Goal: Task Accomplishment & Management: Complete application form

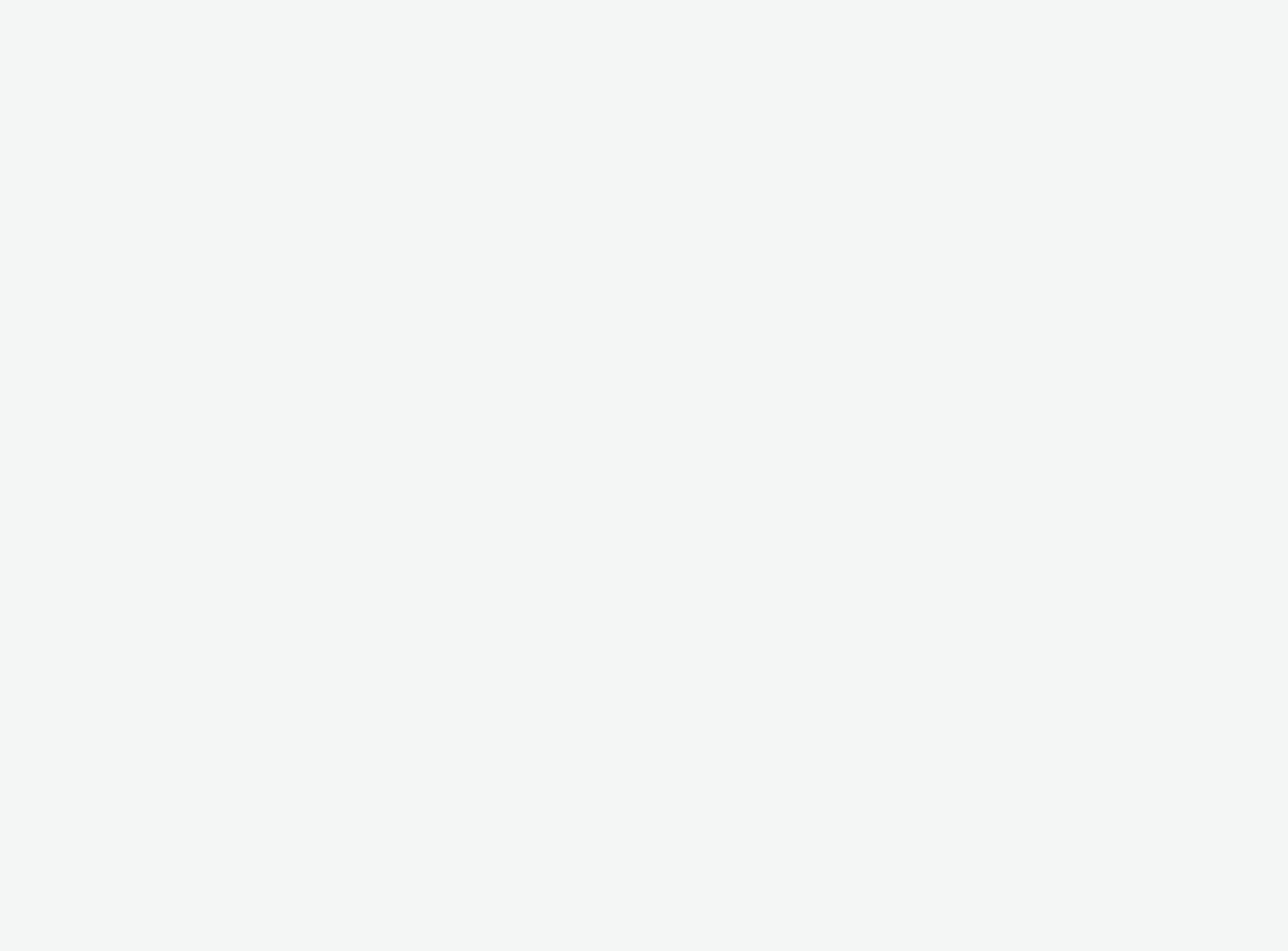
select select "2fc77e36-bb93-4aa3-9dff-dcb08e02eac6"
select select "2405a9d4-3350-4458-8d06-44f78962fa76"
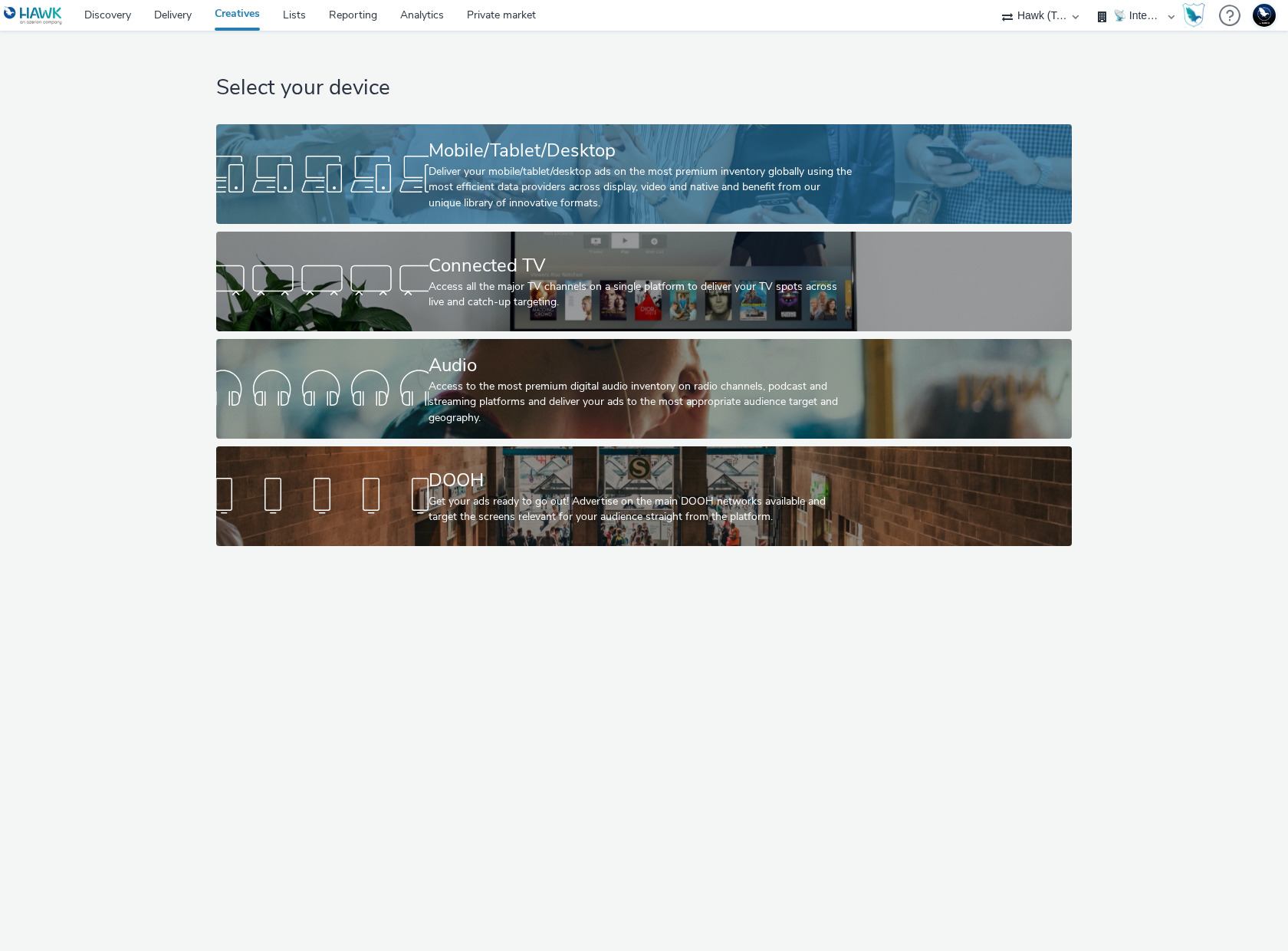
click at [672, 154] on div "Mobile/Tablet/Desktop" at bounding box center [640, 151] width 425 height 27
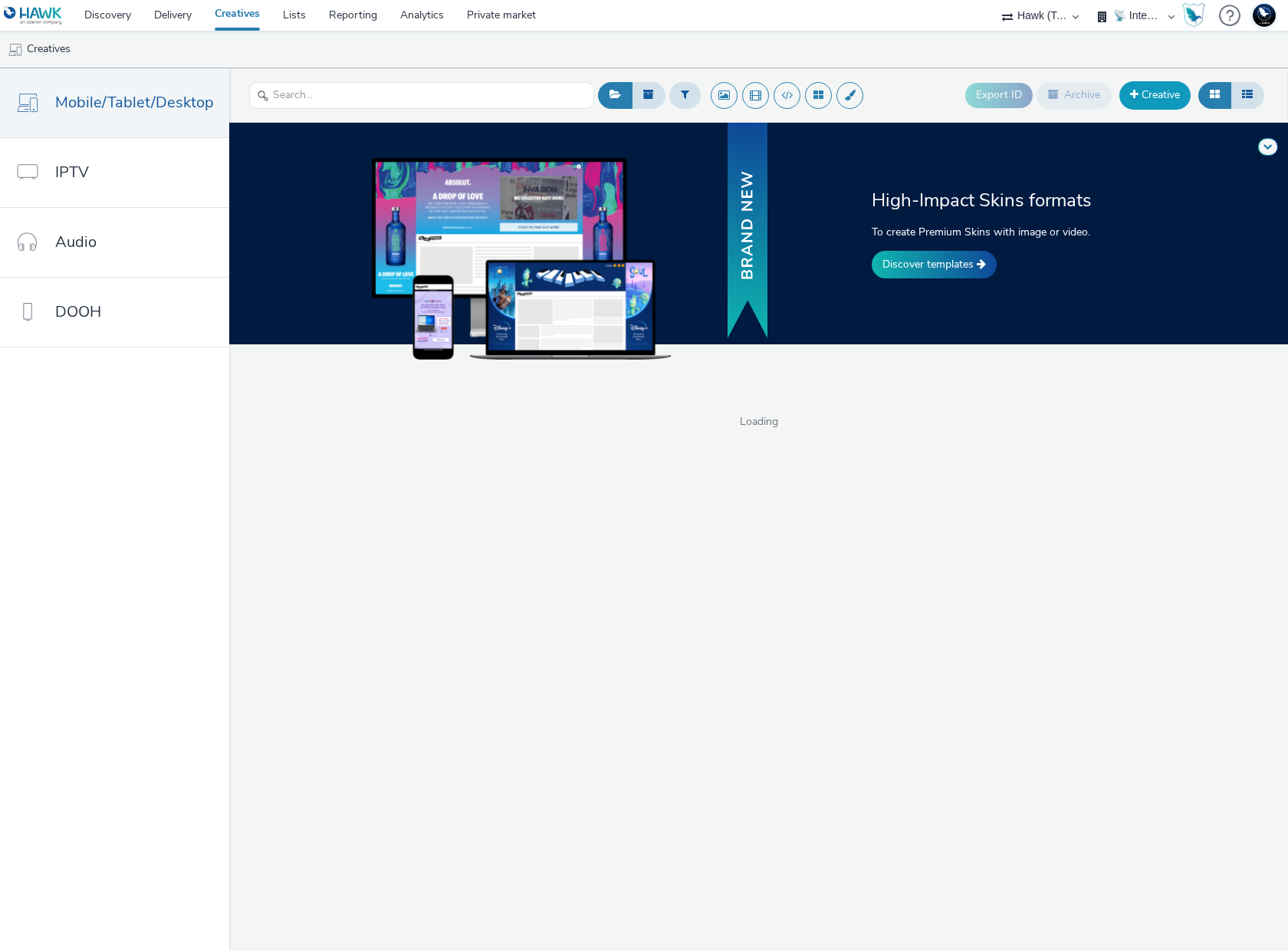
click at [1159, 96] on link "Creative" at bounding box center [1155, 94] width 71 height 28
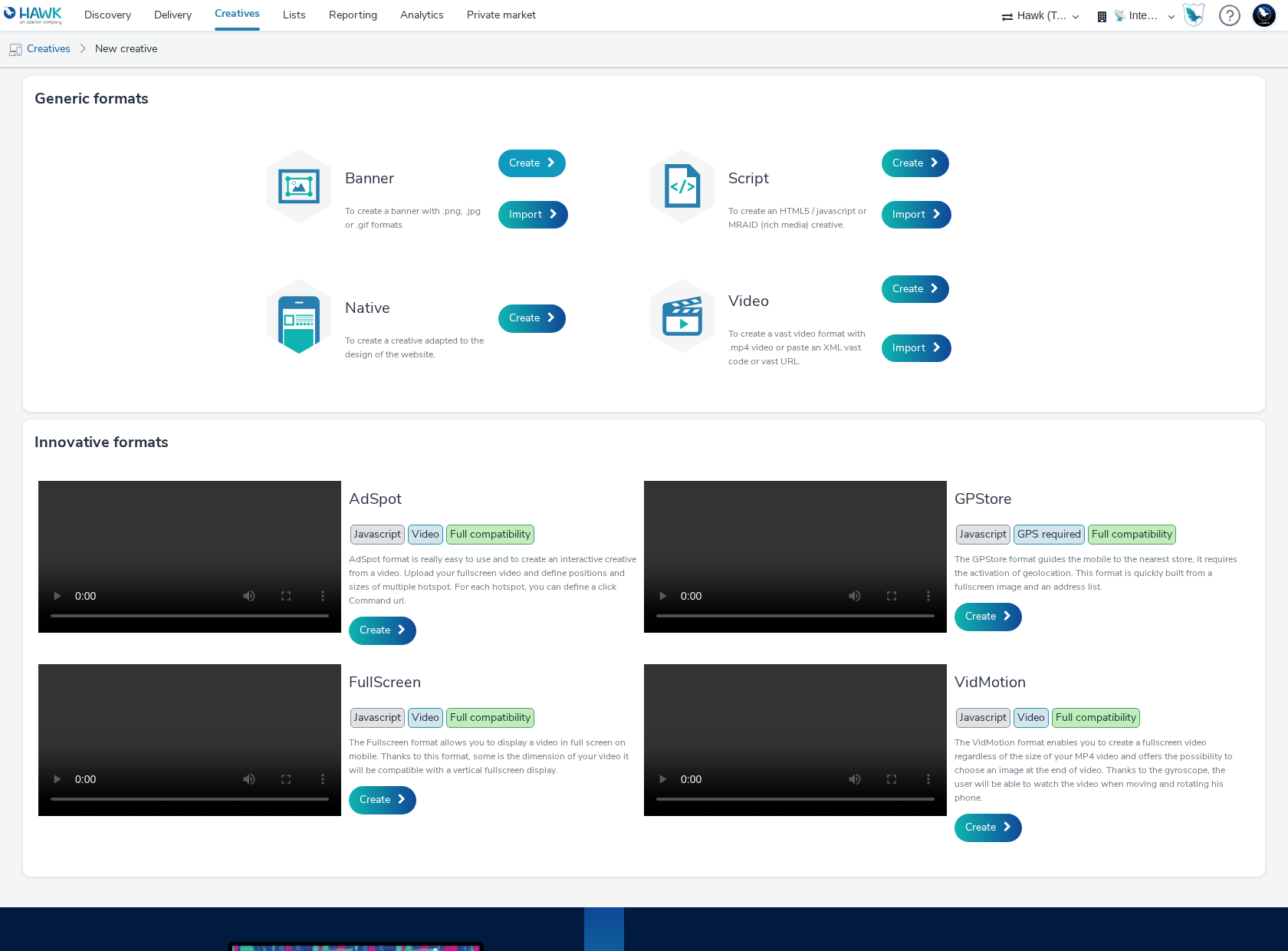
click at [511, 164] on span "Create" at bounding box center [525, 163] width 31 height 14
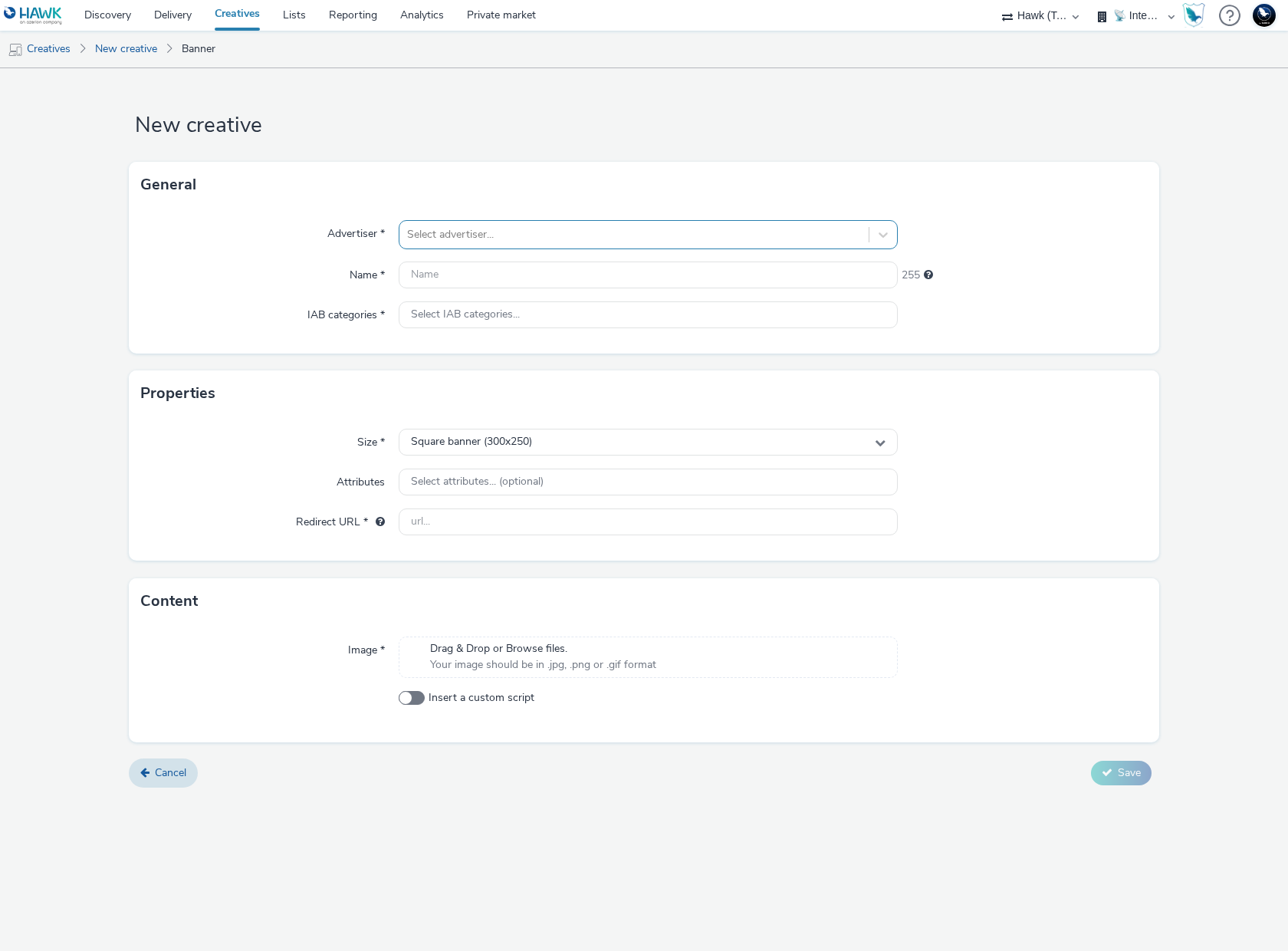
click at [474, 228] on div at bounding box center [634, 234] width 454 height 18
type input "a"
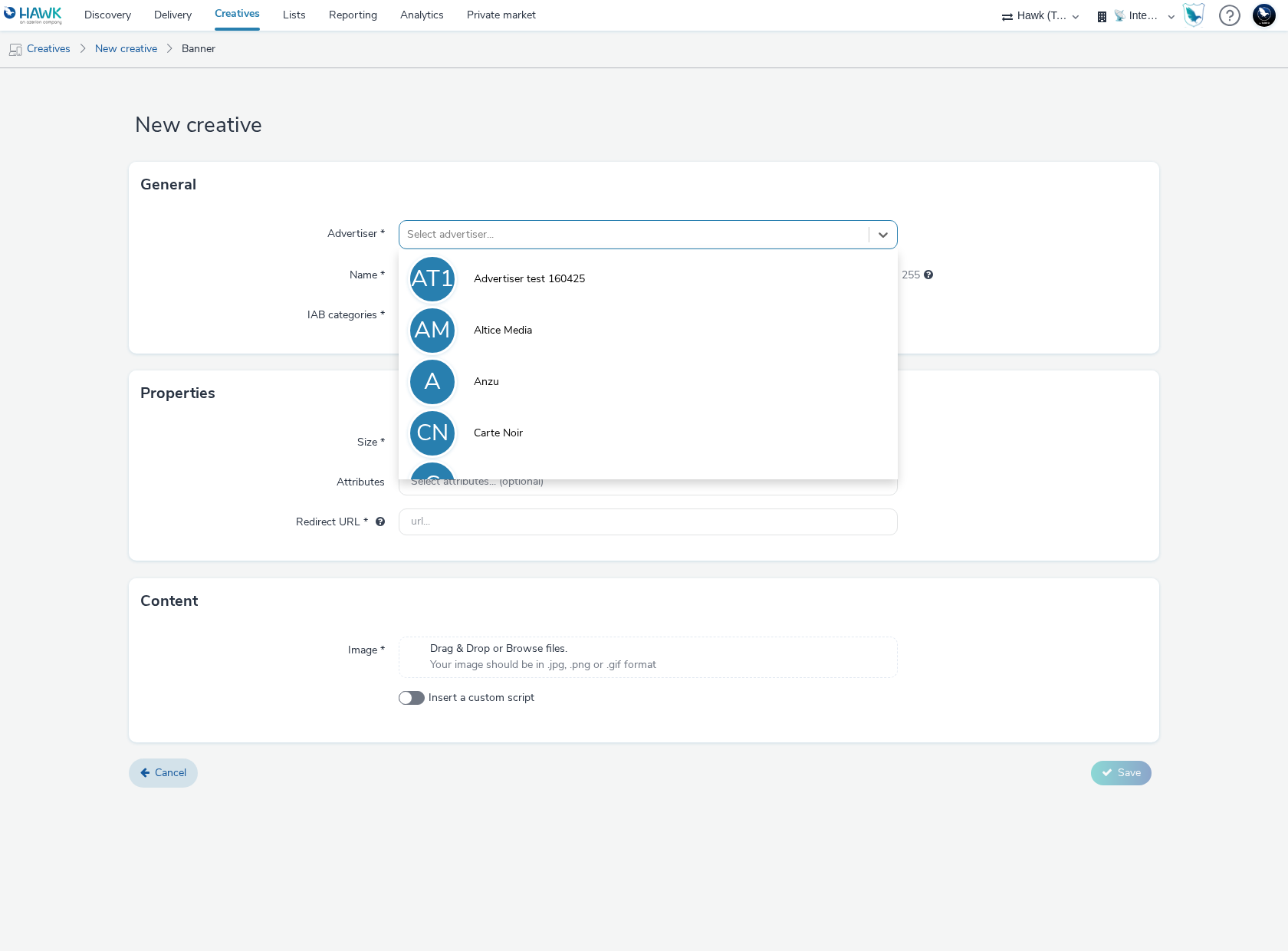
click at [268, 259] on div "Advertiser * option Advertiser test 160425 focused, 1 of 10. 10 results availab…" at bounding box center [644, 280] width 1031 height 145
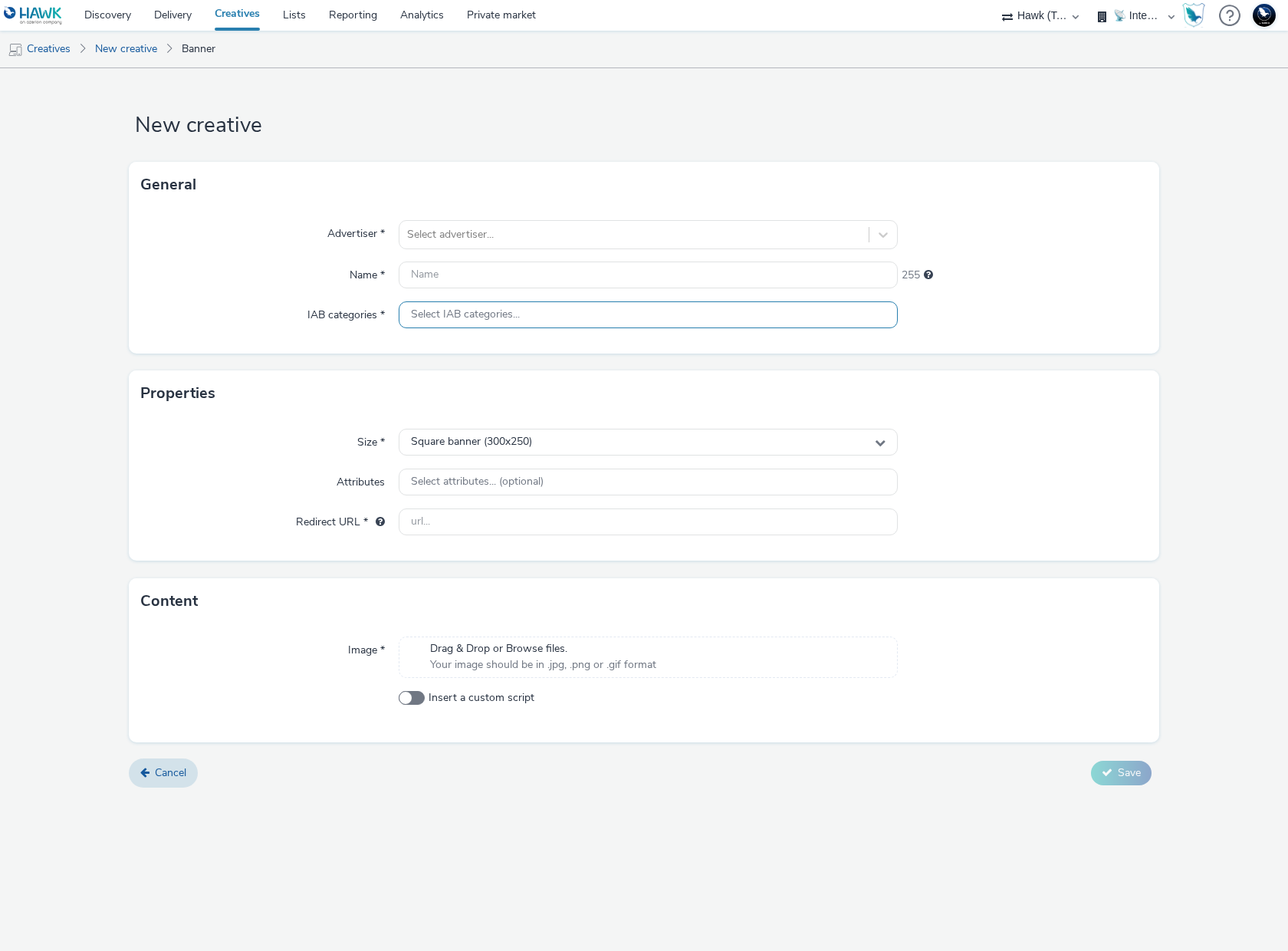
click at [492, 314] on span "Select IAB categories..." at bounding box center [465, 315] width 109 height 13
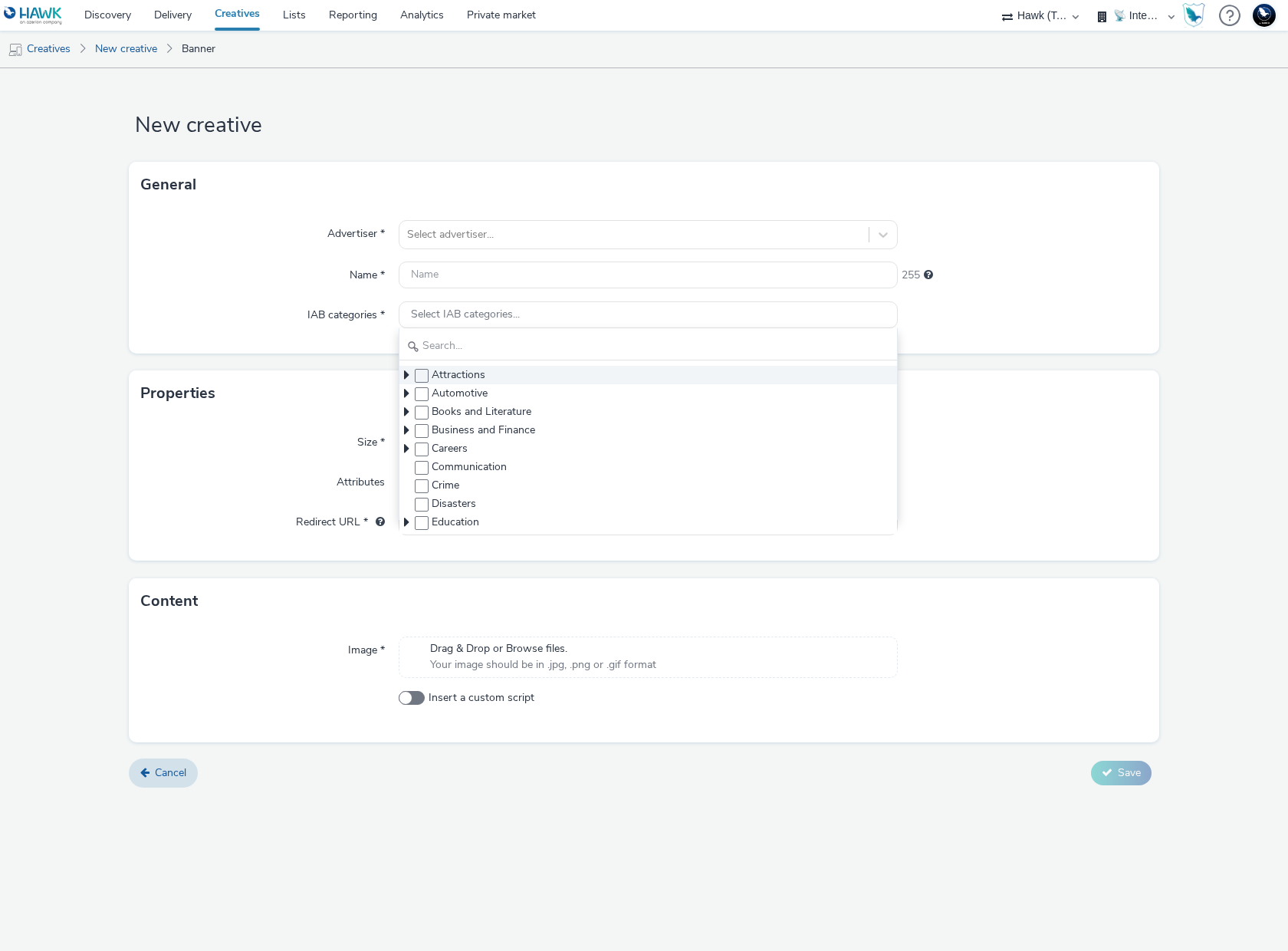
click at [403, 377] on icon at bounding box center [407, 375] width 15 height 15
click at [404, 373] on icon at bounding box center [407, 375] width 15 height 15
click at [404, 395] on icon at bounding box center [407, 394] width 15 height 15
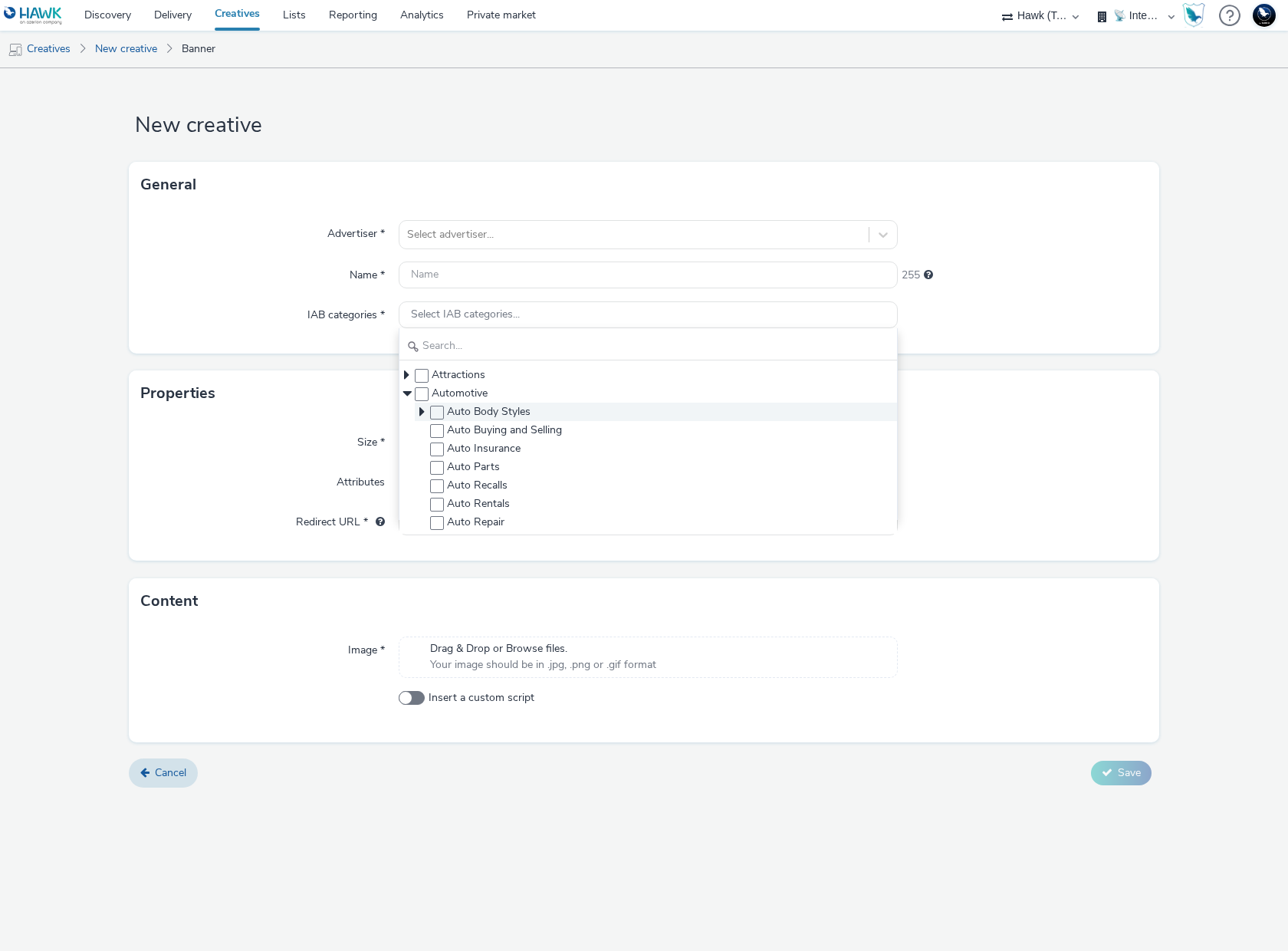
click at [424, 409] on icon at bounding box center [423, 412] width 15 height 15
click at [411, 394] on icon at bounding box center [407, 394] width 15 height 15
click at [408, 432] on icon at bounding box center [407, 430] width 15 height 15
click at [420, 449] on icon at bounding box center [423, 449] width 15 height 15
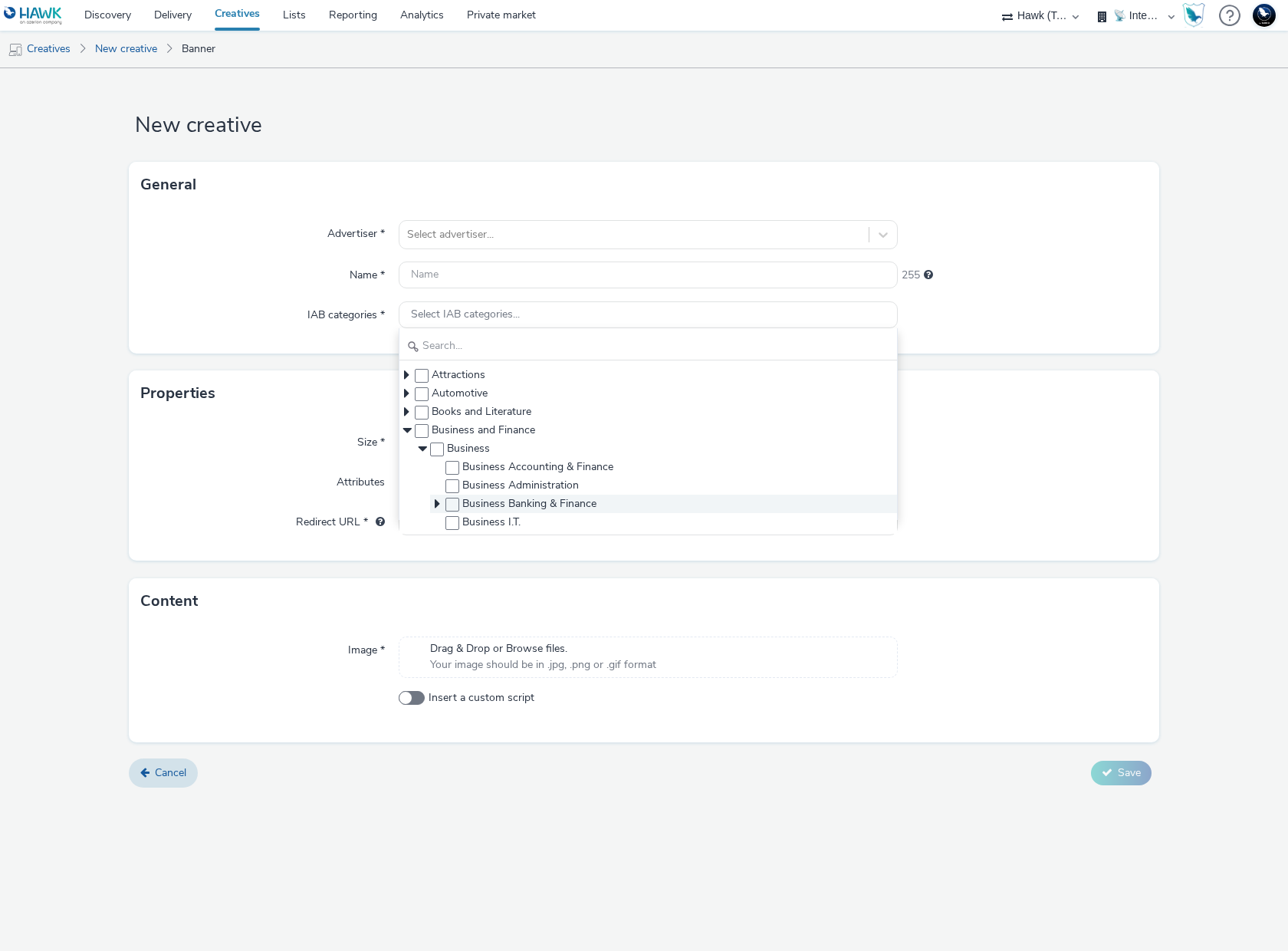
click at [440, 501] on icon at bounding box center [438, 503] width 15 height 15
click at [408, 431] on icon at bounding box center [407, 430] width 15 height 15
click at [342, 342] on div "Advertiser * Select advertiser... Name * 255 IAB categories * Select IAB catego…" at bounding box center [644, 280] width 1031 height 145
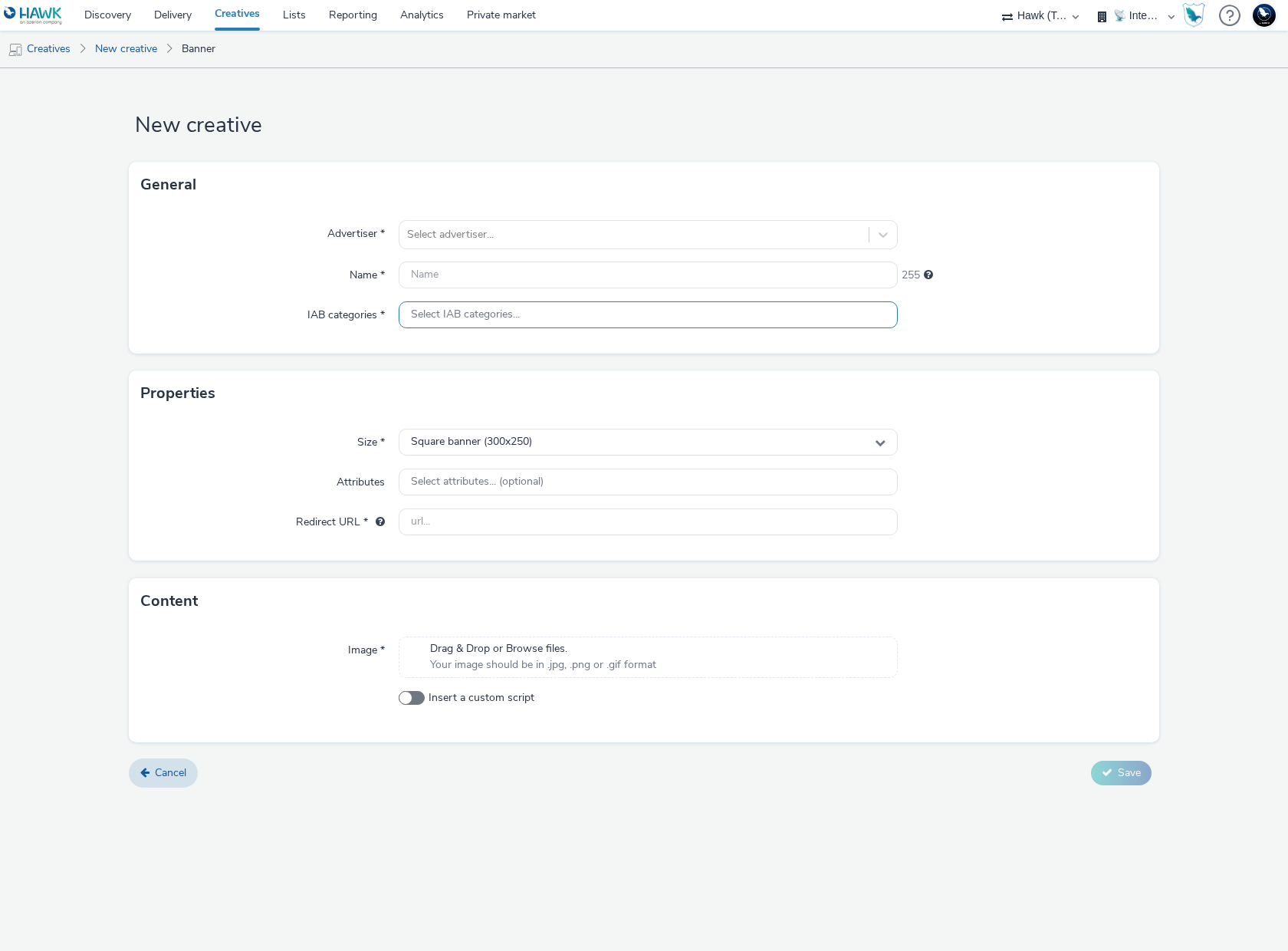
click at [458, 312] on span "Select IAB categories..." at bounding box center [465, 315] width 109 height 13
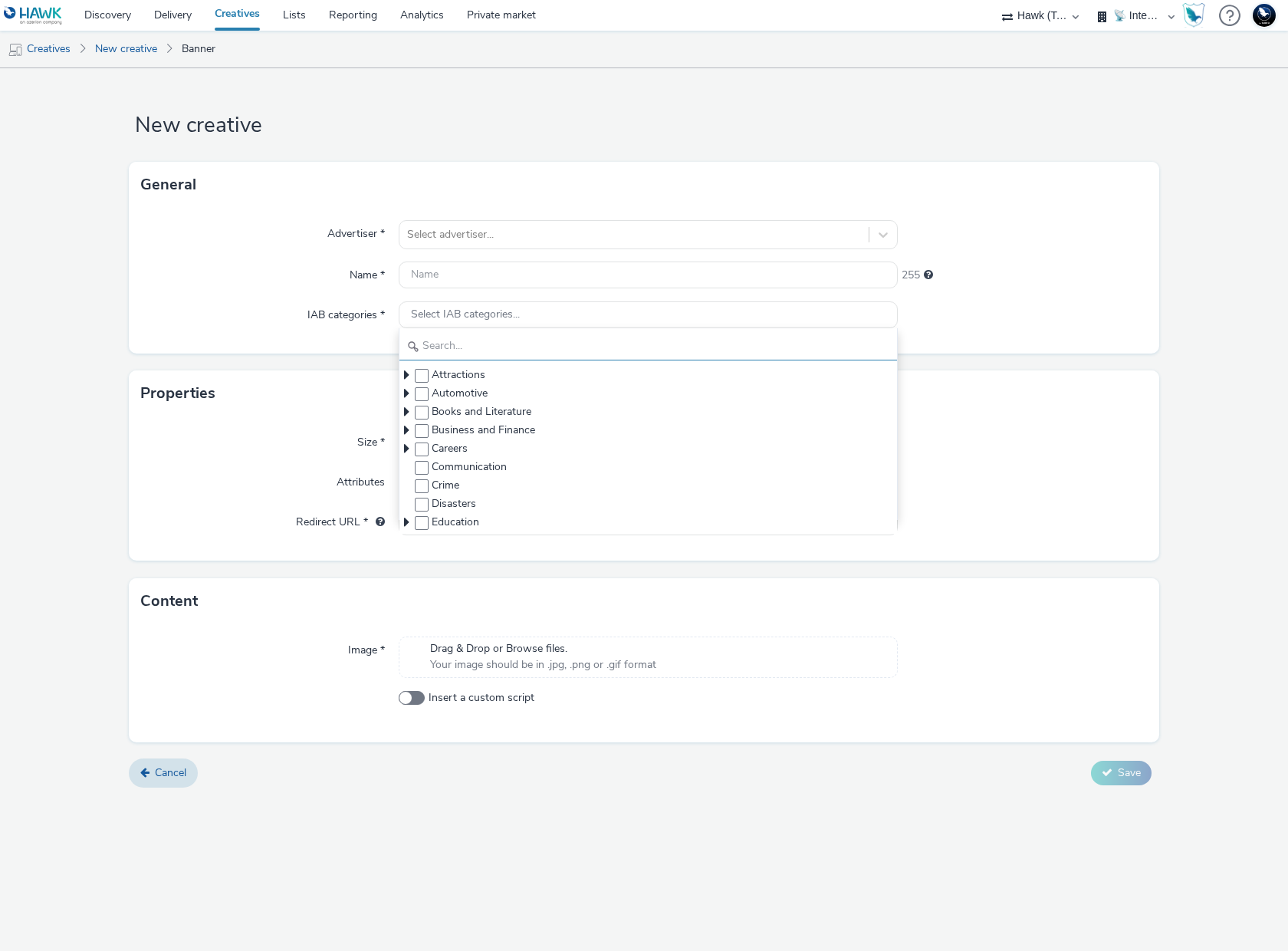
click at [440, 343] on input "text" at bounding box center [648, 347] width 498 height 27
type input "angel"
click at [322, 352] on div "Advertiser * Select advertiser... Name * 255 IAB categories * Select IAB catego…" at bounding box center [644, 280] width 1031 height 145
click at [167, 17] on link "Delivery" at bounding box center [172, 15] width 61 height 31
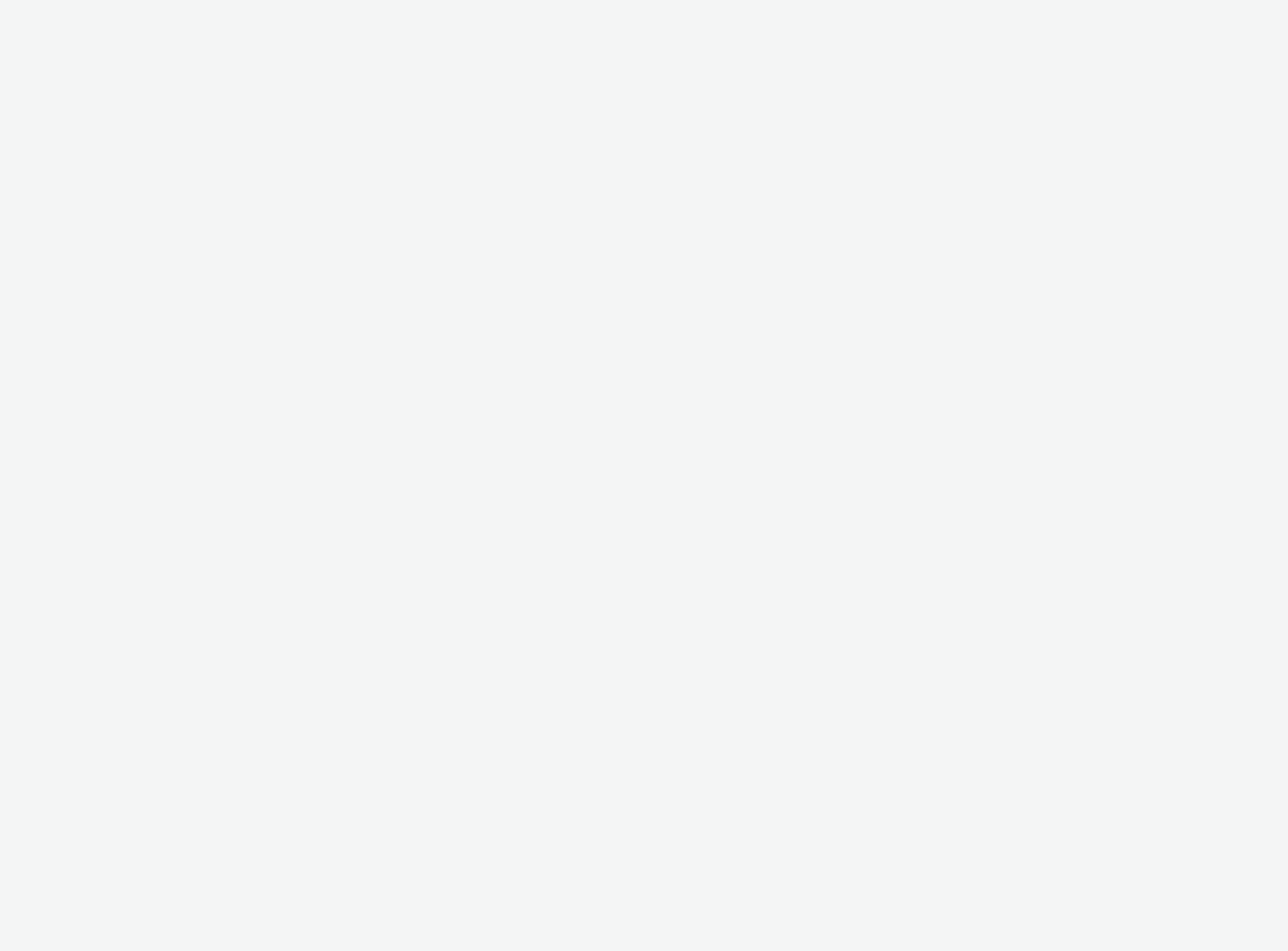
select select "2fc77e36-bb93-4aa3-9dff-dcb08e02eac6"
select select "2405a9d4-3350-4458-8d06-44f78962fa76"
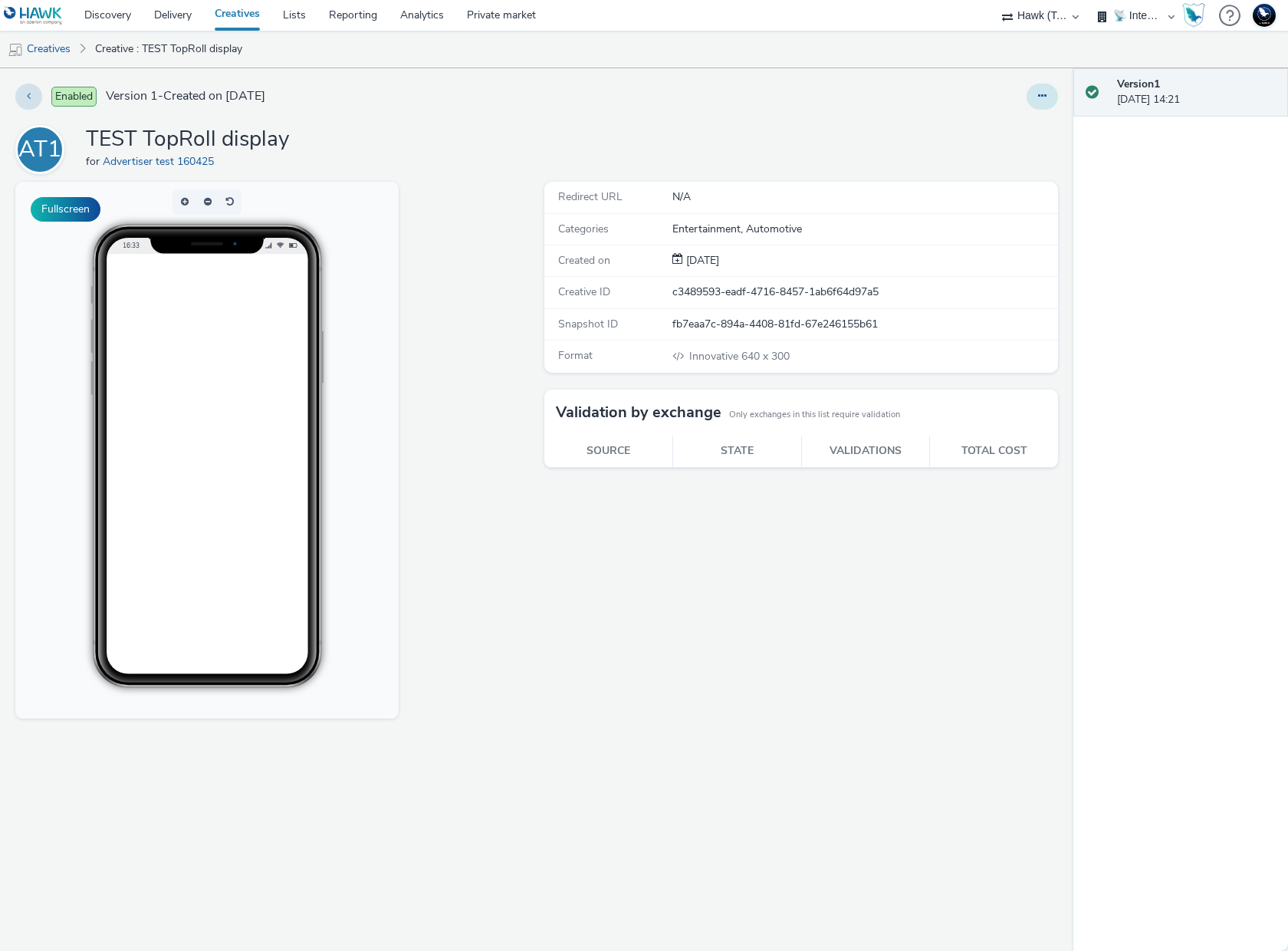
click at [1036, 98] on button at bounding box center [1043, 96] width 32 height 26
click at [1017, 126] on link "Edit" at bounding box center [1001, 127] width 116 height 31
